Goal: Task Accomplishment & Management: Complete application form

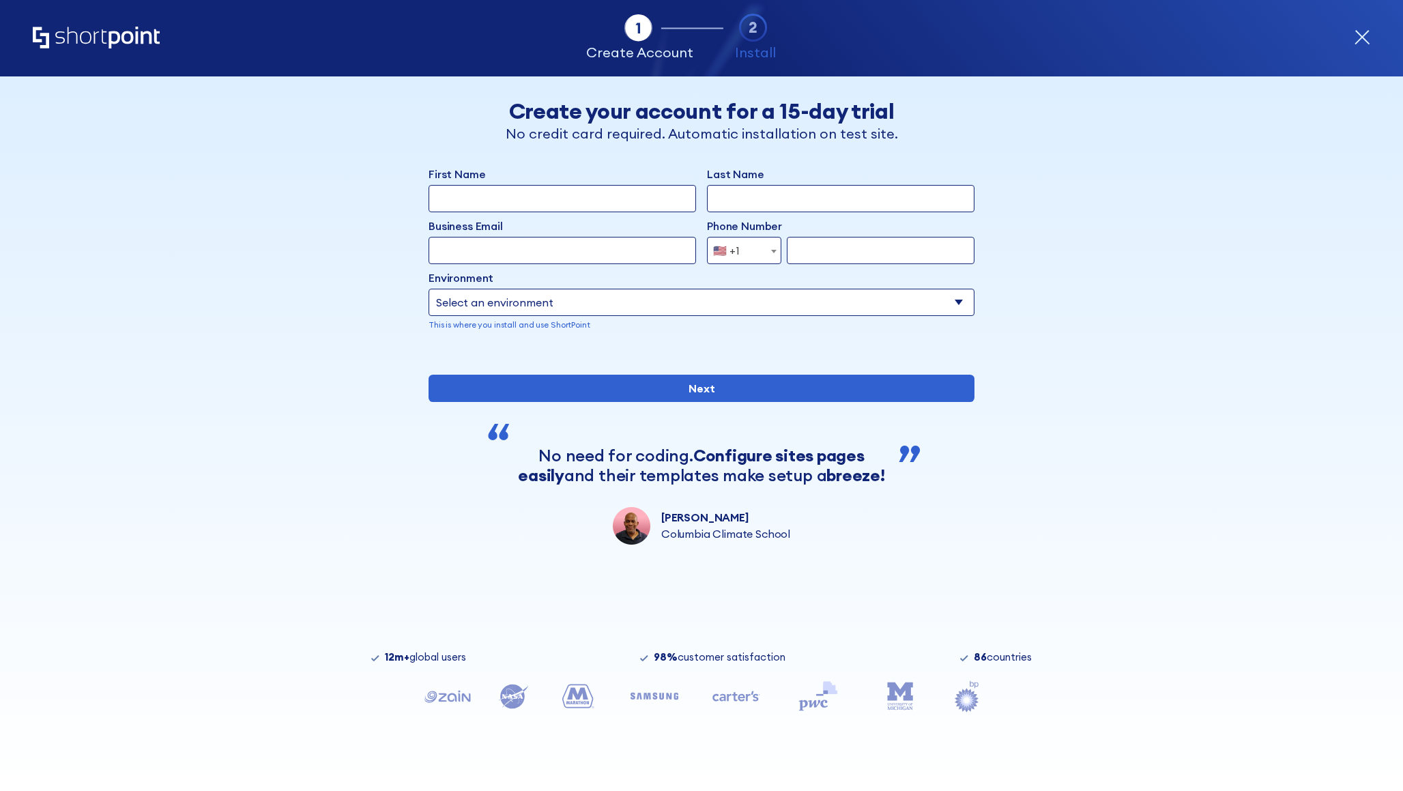
click at [501, 196] on input "First Name" at bounding box center [561, 198] width 267 height 27
type input "[PERSON_NAME]"
type input "Youssef"
click at [551, 254] on input "Business Email" at bounding box center [561, 250] width 267 height 27
click at [645, 234] on div "Business Email Invalid Email Address" at bounding box center [561, 227] width 267 height 19
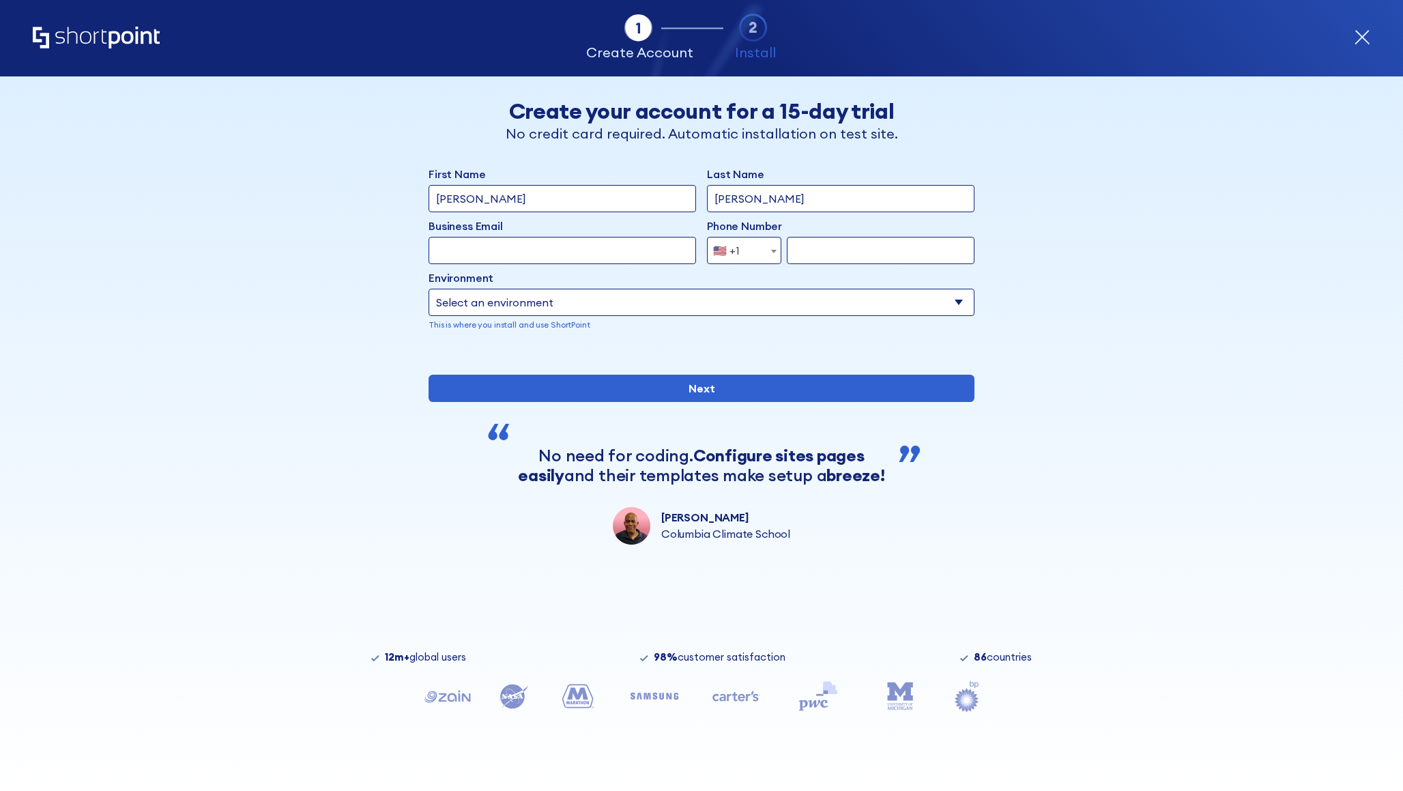
click at [645, 239] on input "Business Email" at bounding box center [561, 250] width 267 height 27
click at [578, 253] on input "Business Email" at bounding box center [561, 250] width 267 height 27
click at [315, 214] on div "Back Back Create your account for a 15-day trial No credit card required. Autom…" at bounding box center [701, 310] width 835 height 468
click at [596, 261] on input "yahia+12312321@sh" at bounding box center [561, 250] width 267 height 27
type input "yahia+12312321@shortpoint.com"
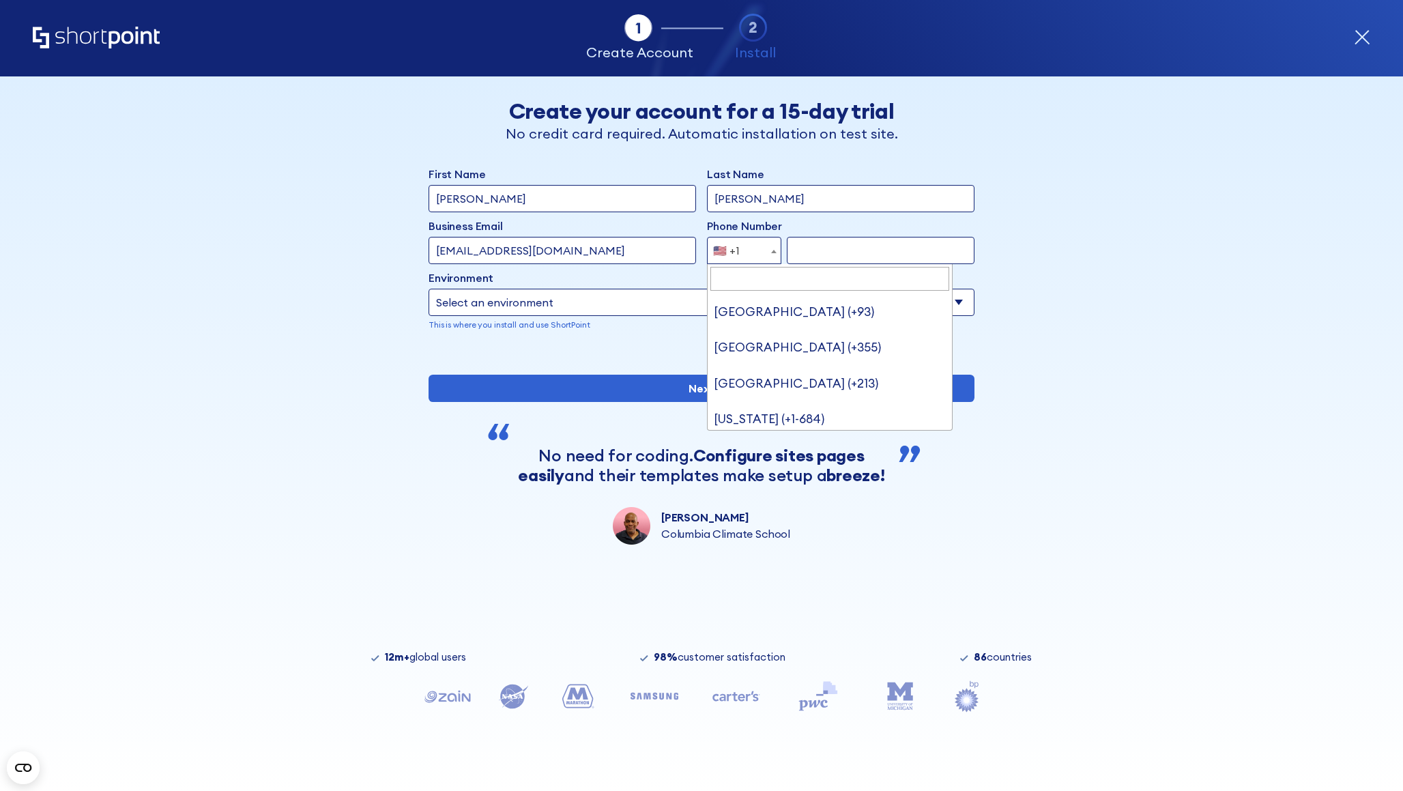
click at [740, 260] on span "🇺🇸 +1" at bounding box center [731, 250] width 46 height 27
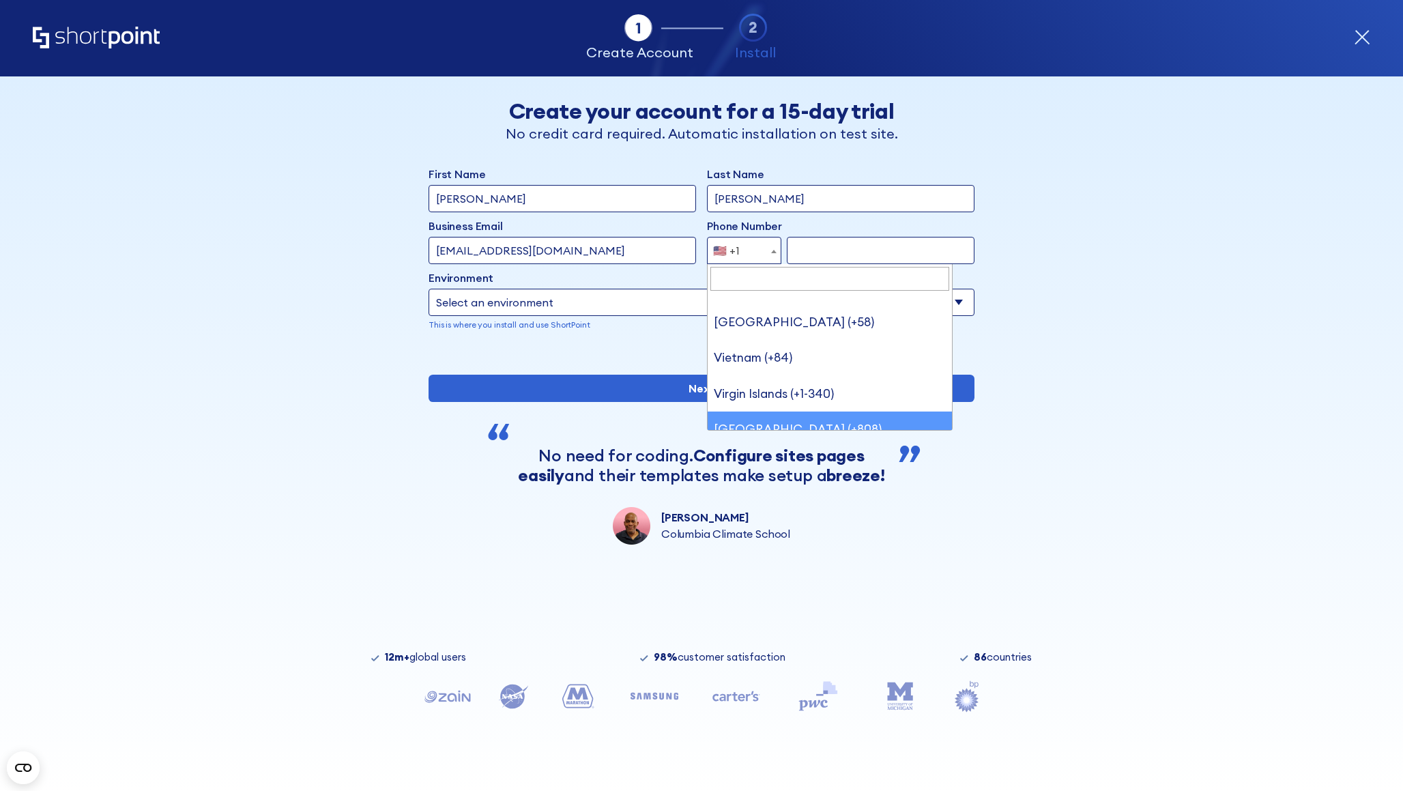
click at [755, 259] on span "🇺🇸 +1" at bounding box center [744, 250] width 74 height 27
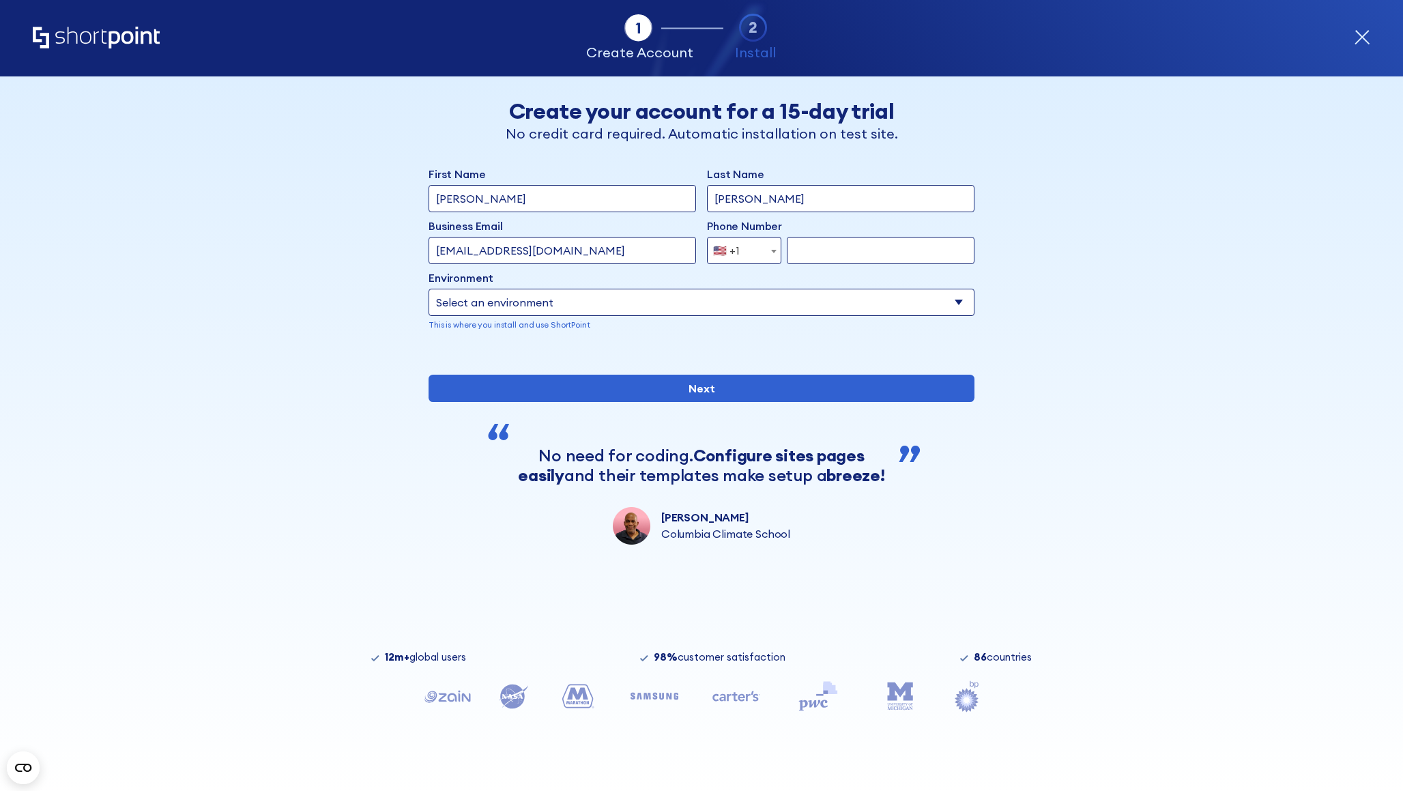
click at [753, 248] on span "🇺🇸 +1" at bounding box center [744, 250] width 74 height 27
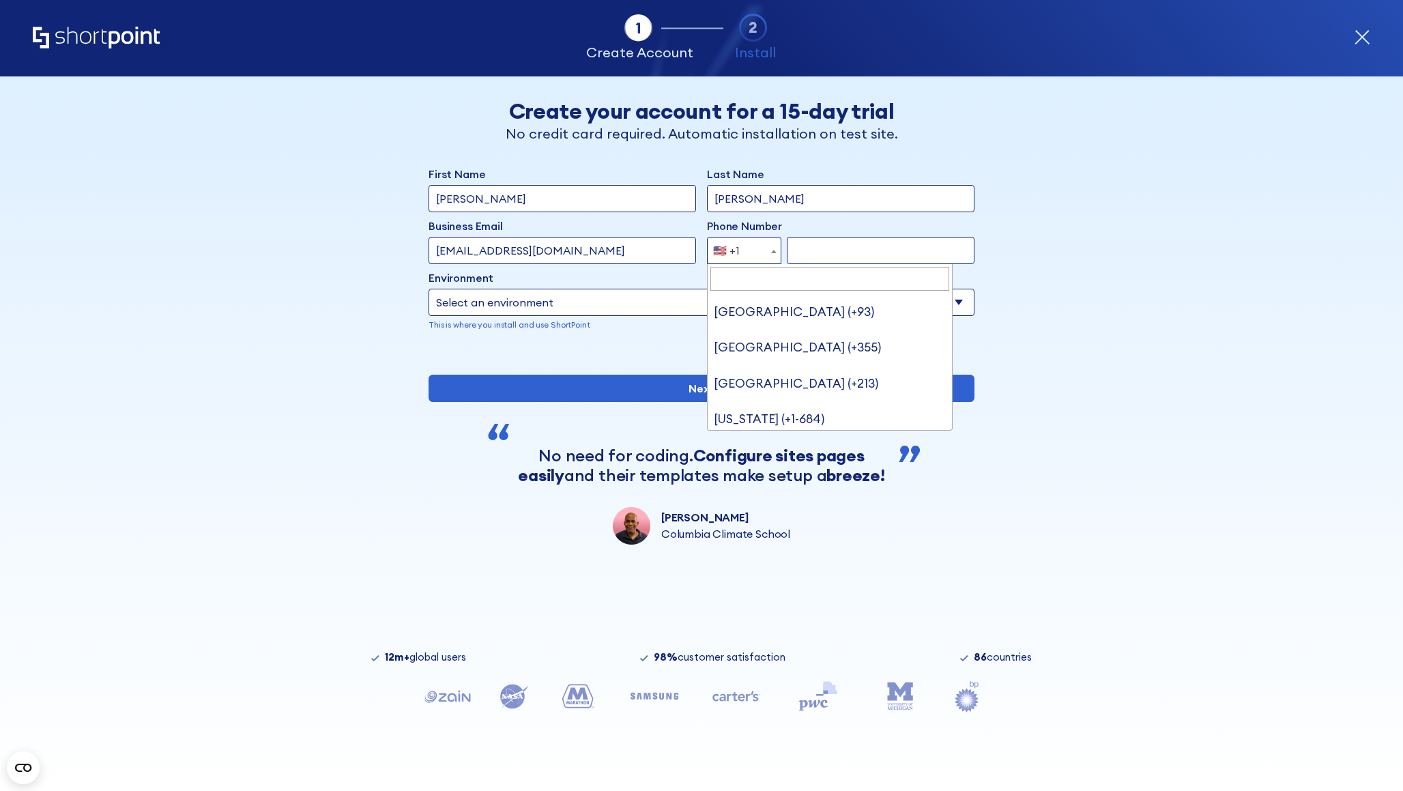
scroll to position [7940, 0]
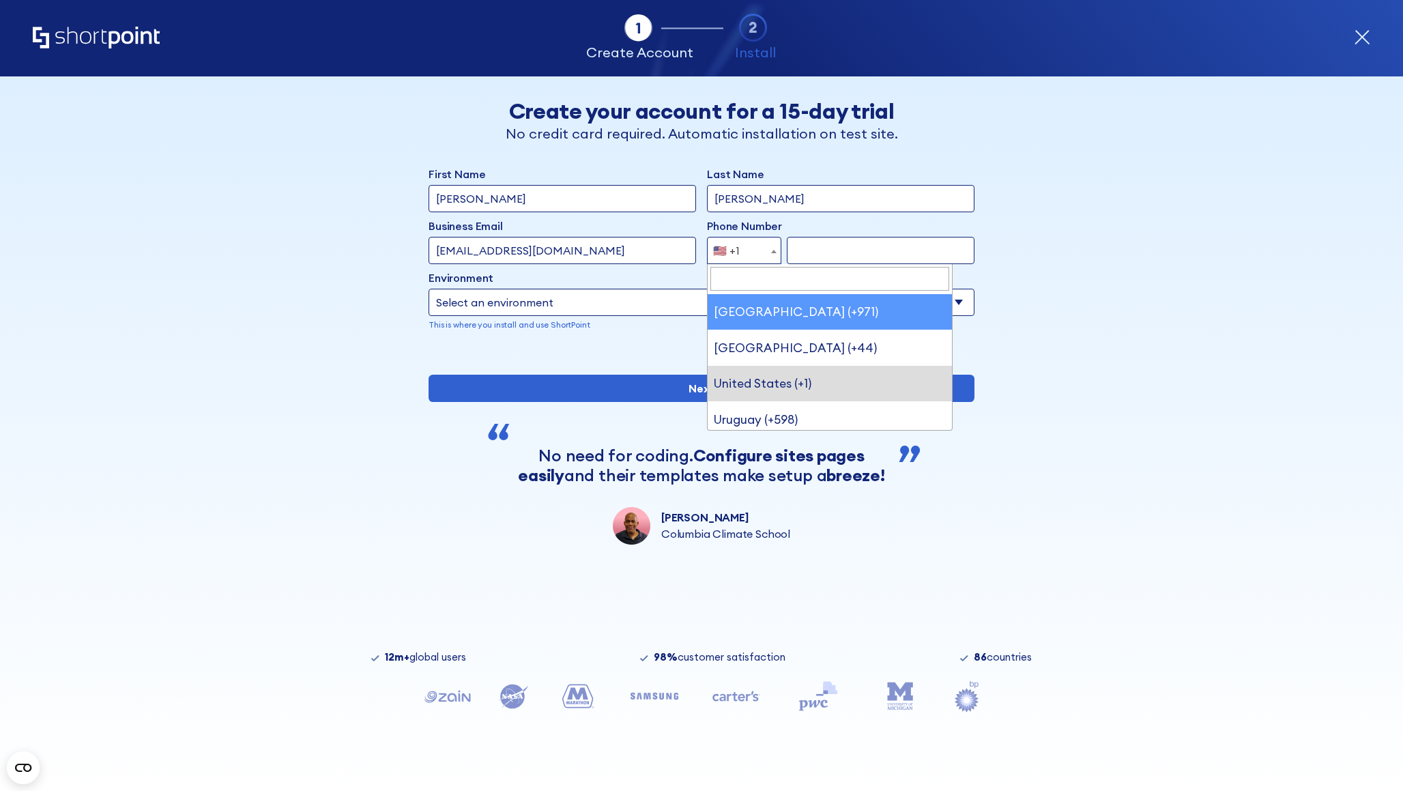
select select "+971"
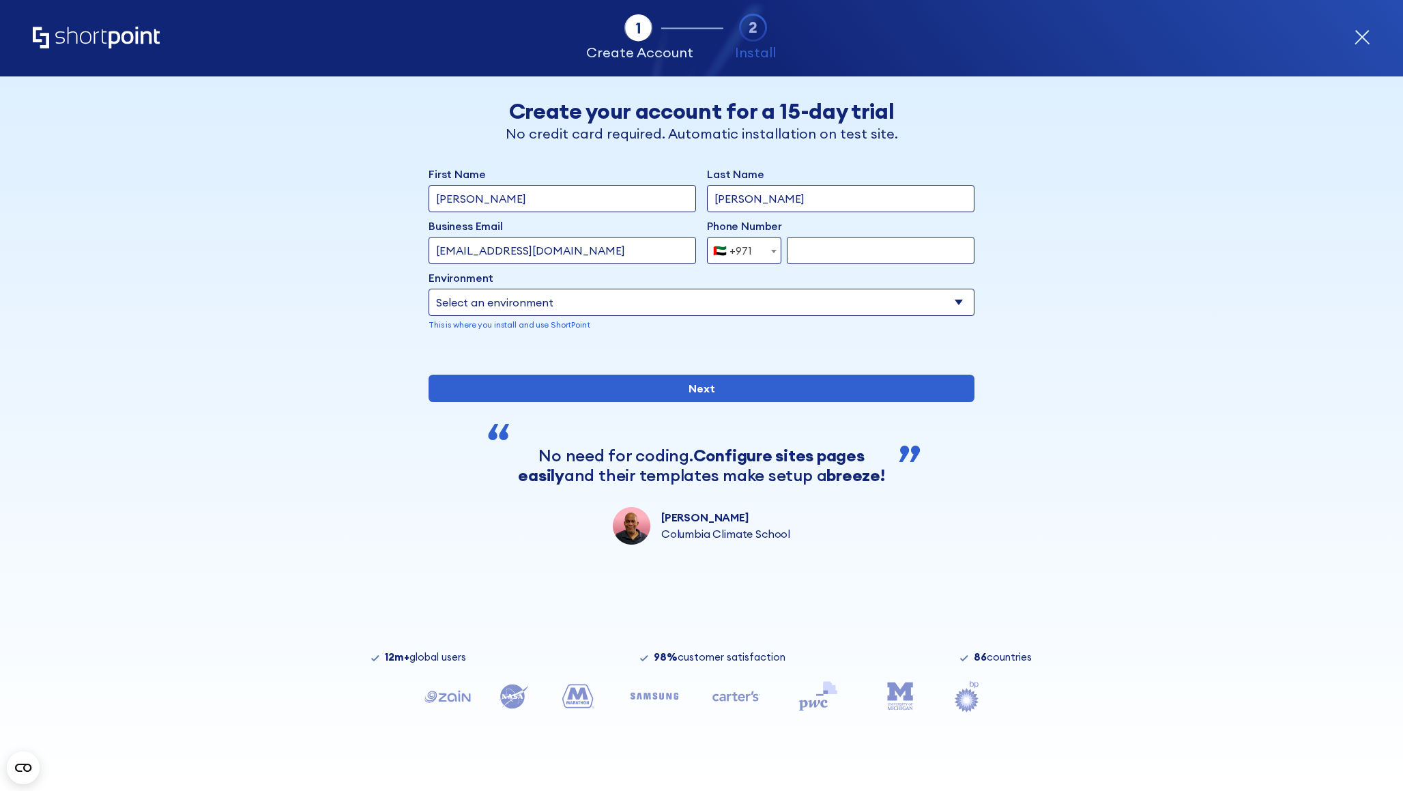
click at [843, 255] on input "form" at bounding box center [881, 250] width 188 height 27
type input "501402911"
click at [750, 294] on select "Select an environment Microsoft 365 SharePoint Online SharePoint 2019 (On-Premi…" at bounding box center [701, 302] width 546 height 27
select select "SharePoint Online"
click at [428, 289] on select "Select an environment Microsoft 365 SharePoint Online SharePoint 2019 (On-Premi…" at bounding box center [701, 302] width 546 height 27
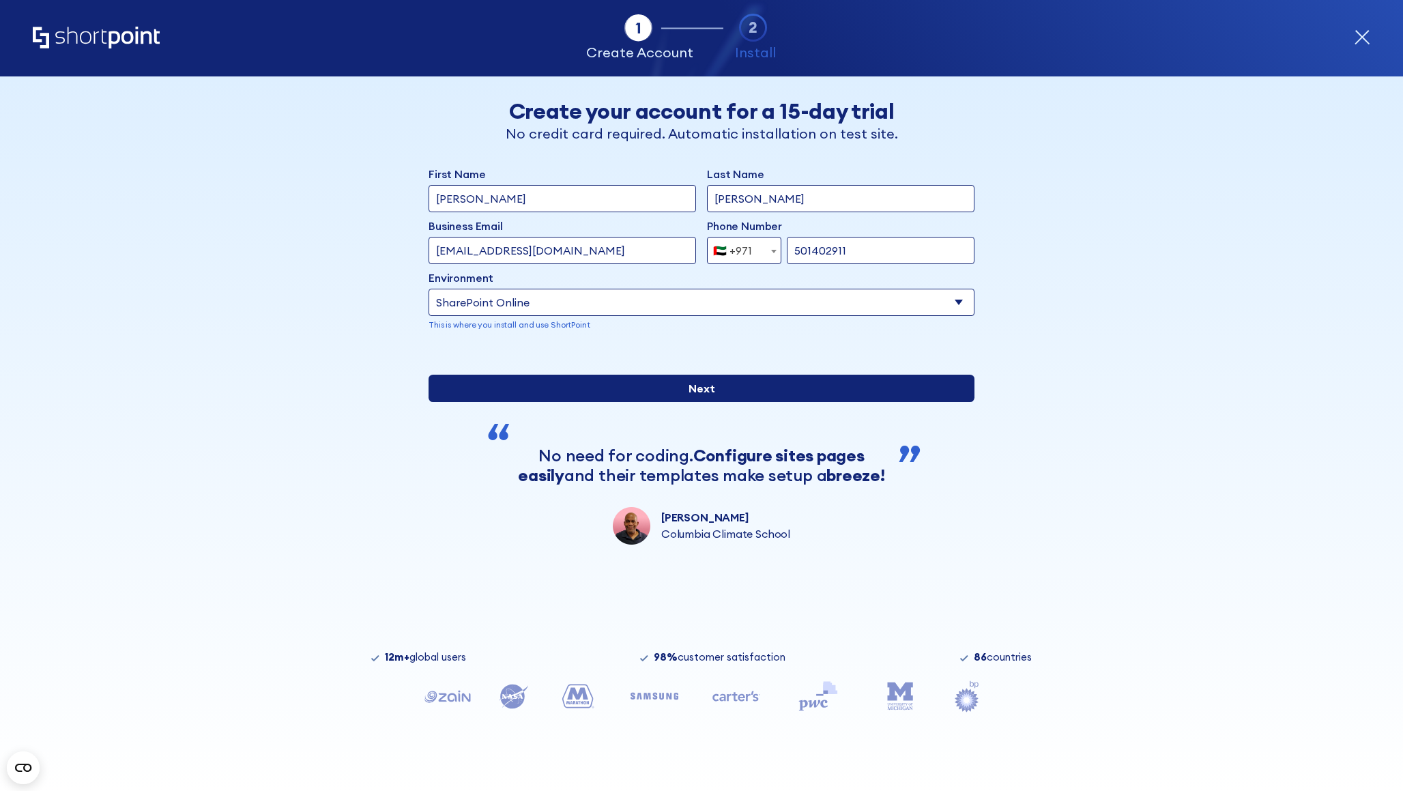
click at [695, 402] on input "Next" at bounding box center [701, 388] width 546 height 27
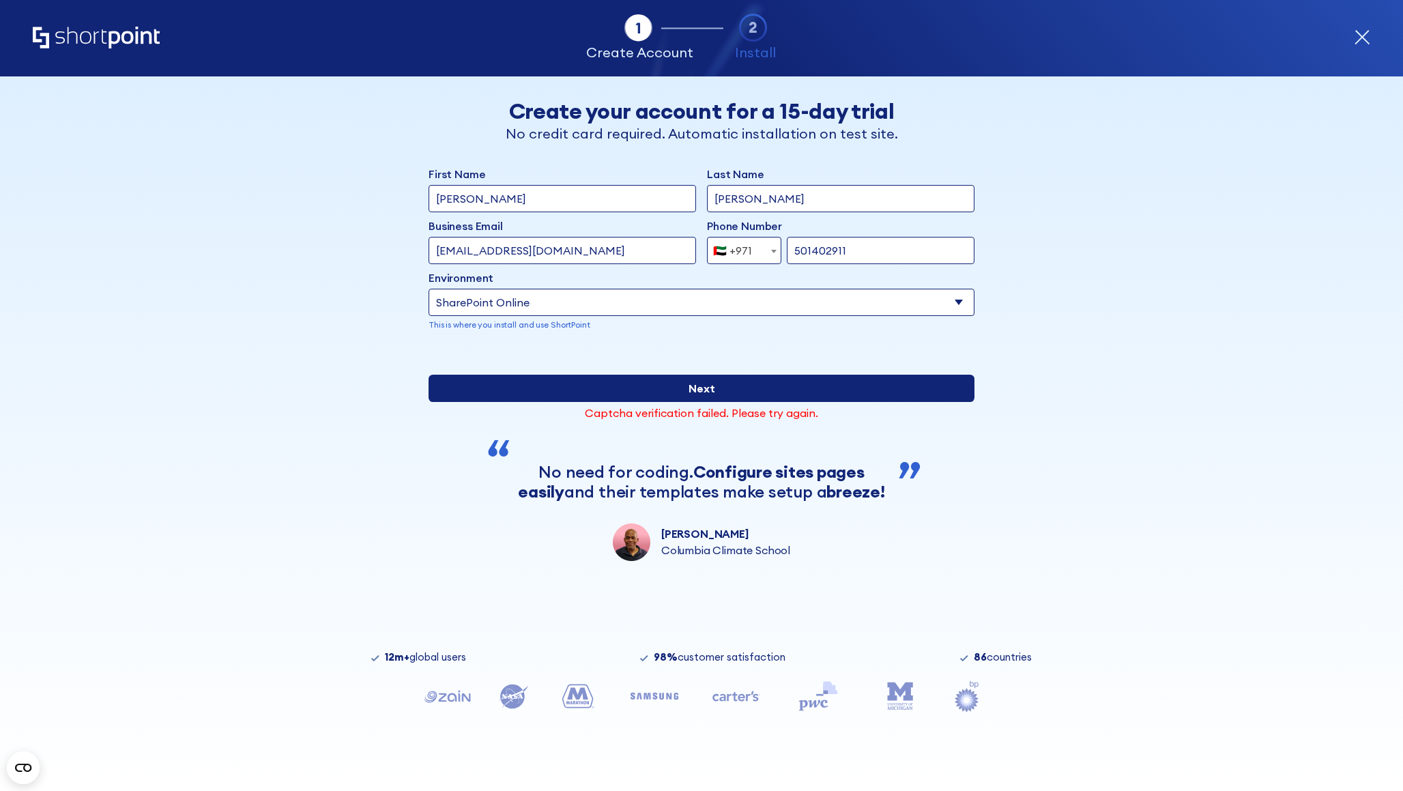
click at [667, 402] on input "Next" at bounding box center [701, 388] width 546 height 27
click at [694, 402] on input "Next" at bounding box center [701, 388] width 546 height 27
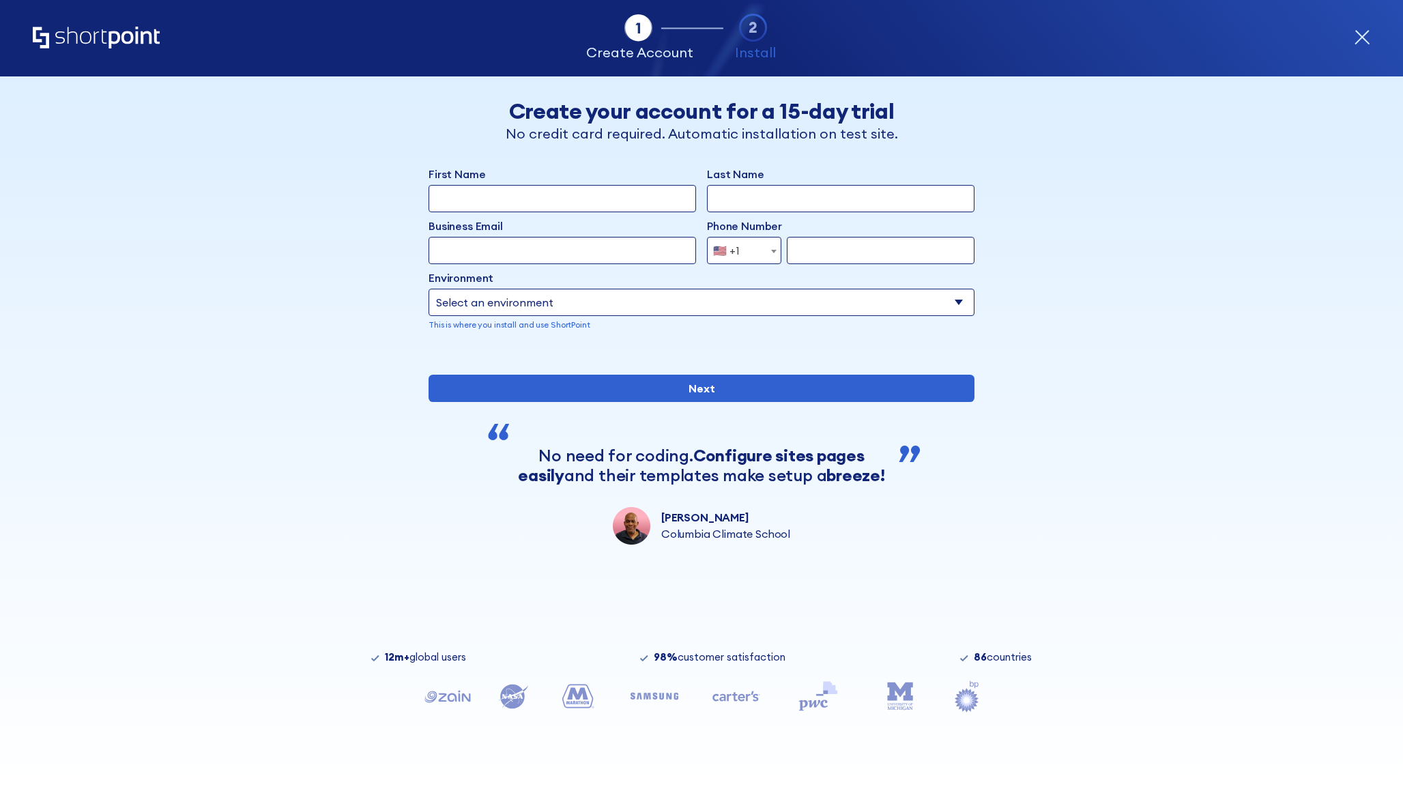
click at [526, 184] on div "First Name" at bounding box center [561, 189] width 267 height 46
click at [525, 197] on input "First Name" at bounding box center [561, 198] width 267 height 27
type input "[PERSON_NAME]"
type input "Yahia"
drag, startPoint x: 611, startPoint y: 254, endPoint x: 257, endPoint y: 260, distance: 354.2
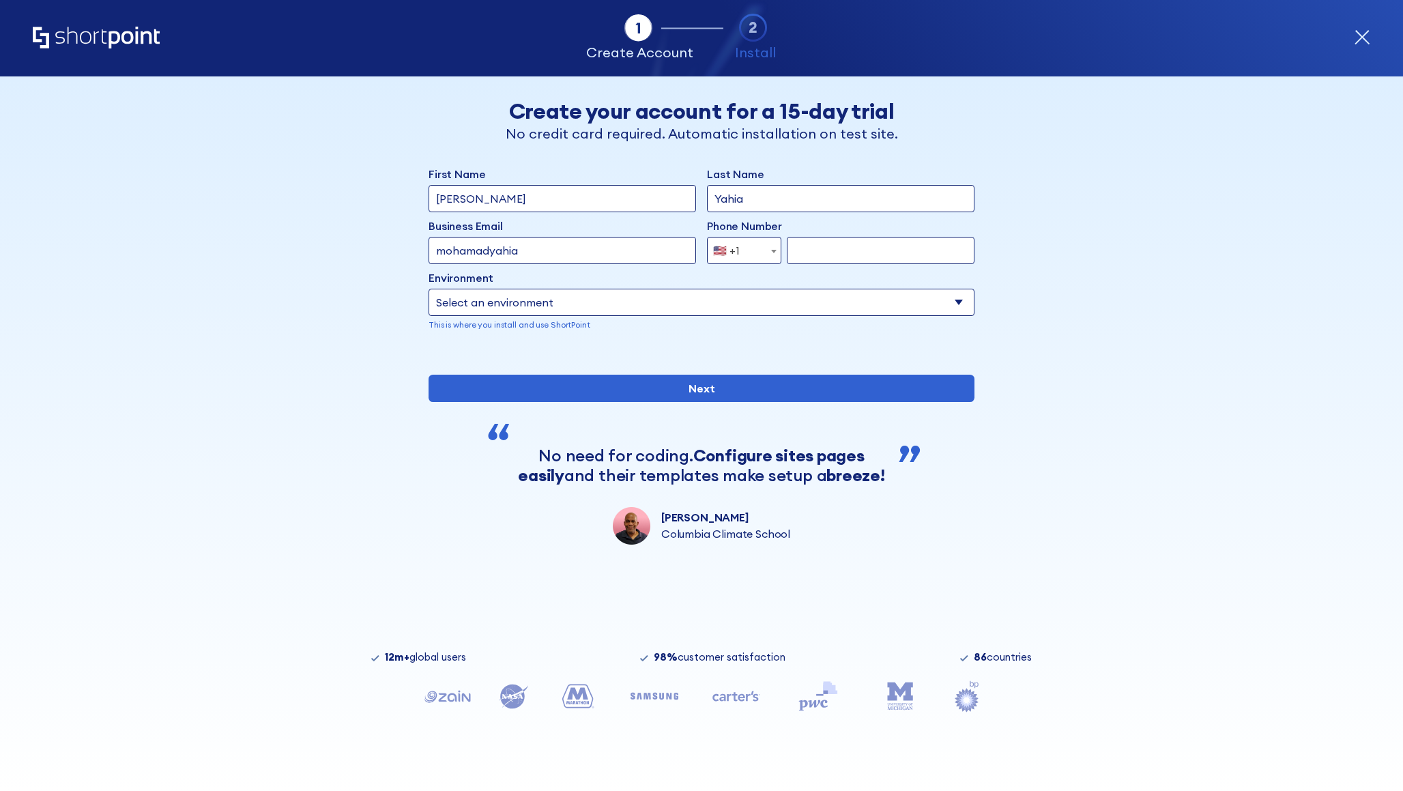
click at [257, 260] on div "Tab 1 Tab 2 Tab 3 Tab 4 Tell us more about you New customer Existing customer B…" at bounding box center [701, 433] width 1403 height 714
type input "mohamadyahiaa"
